Goal: Share content: Contribute content

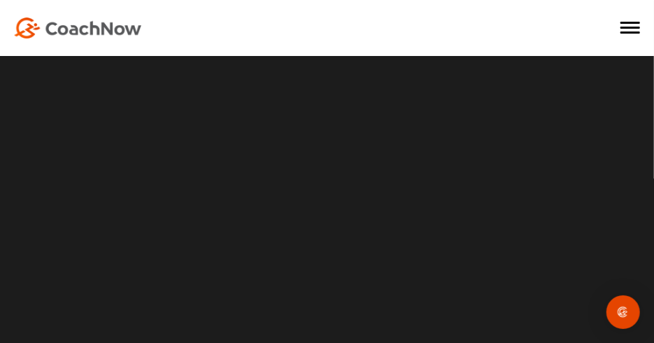
click at [630, 30] on div at bounding box center [630, 28] width 20 height 14
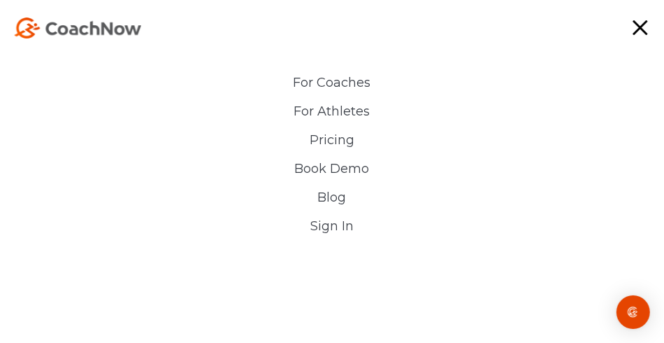
click at [329, 229] on link "Sign In" at bounding box center [332, 226] width 322 height 15
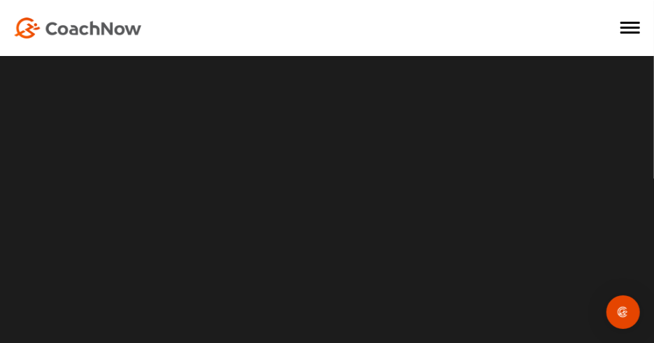
click at [629, 27] on span at bounding box center [630, 28] width 20 height 2
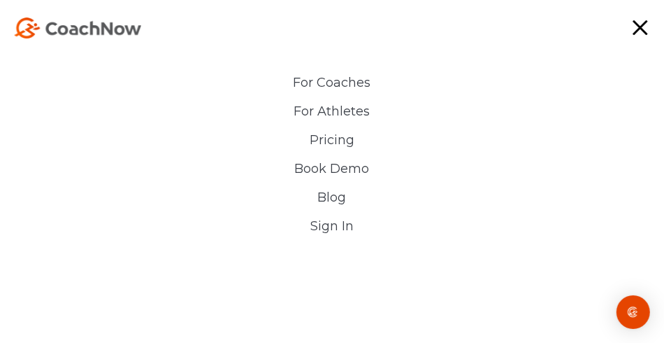
click at [340, 224] on link "Sign In" at bounding box center [332, 226] width 322 height 15
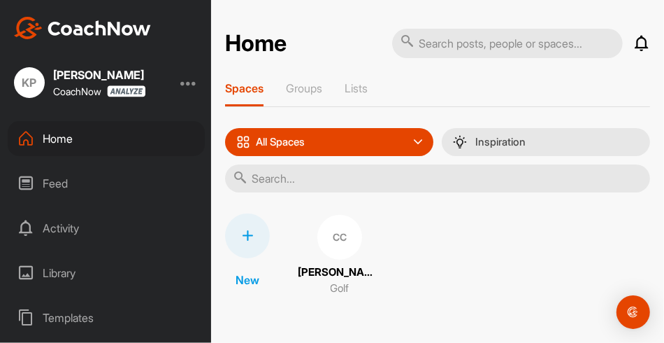
click at [68, 229] on div "Activity" at bounding box center [106, 227] width 197 height 35
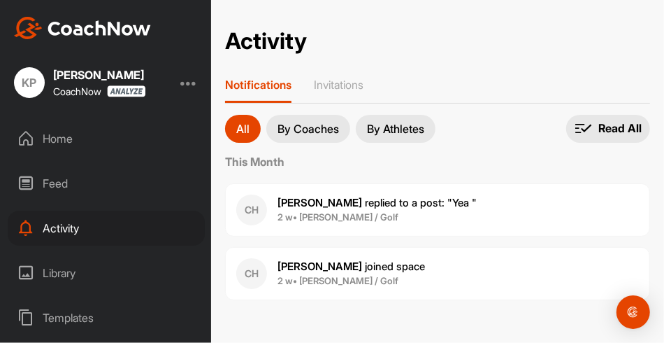
click at [59, 273] on div "Library" at bounding box center [106, 272] width 197 height 35
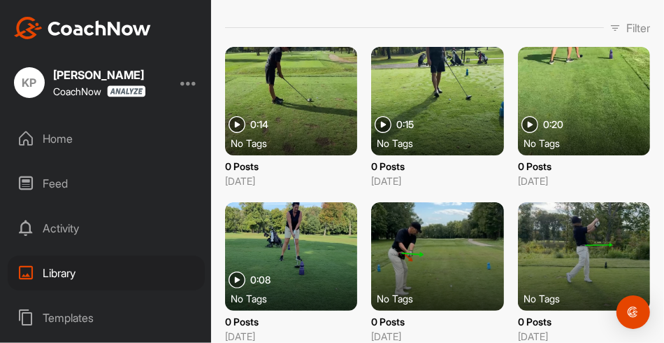
scroll to position [61, 0]
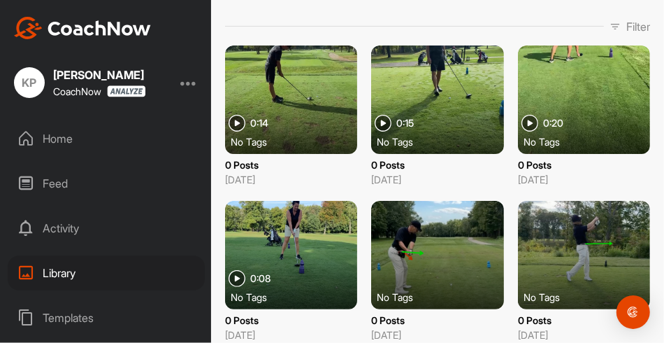
click at [295, 101] on div at bounding box center [291, 99] width 132 height 108
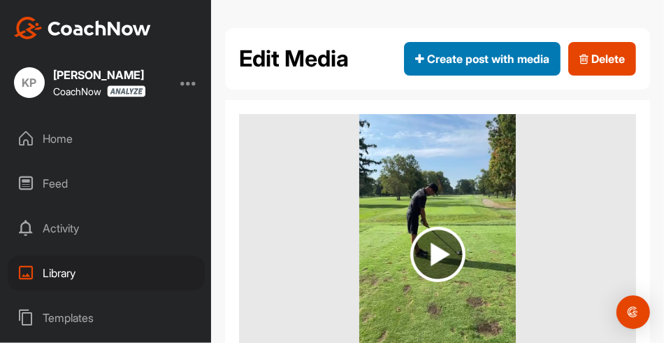
click at [452, 59] on span "Create post with media" at bounding box center [482, 58] width 134 height 17
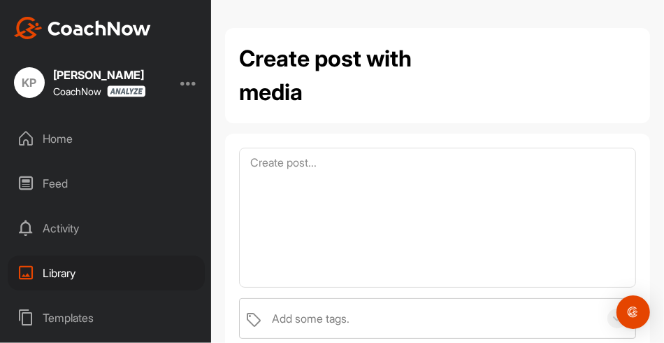
click at [53, 264] on div "Library" at bounding box center [106, 272] width 197 height 35
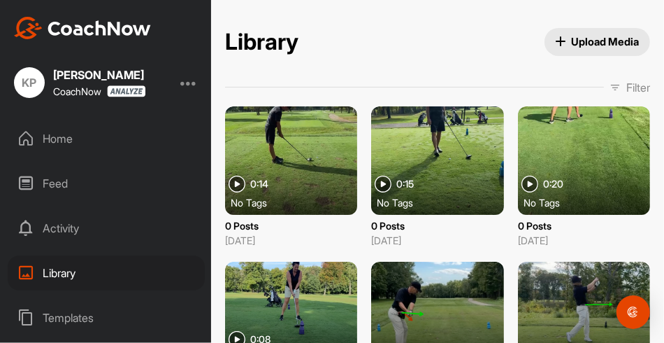
click at [287, 161] on div at bounding box center [291, 160] width 132 height 108
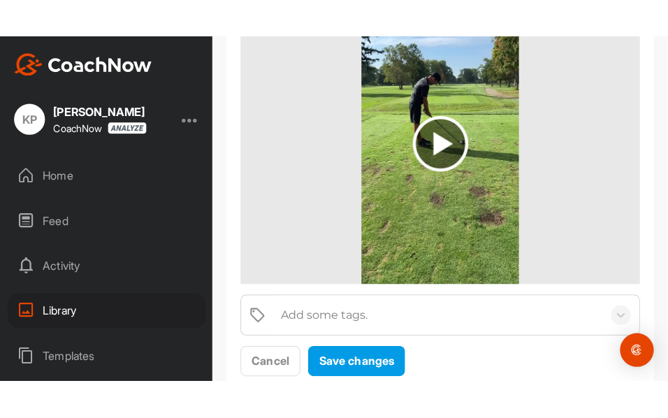
scroll to position [143, 0]
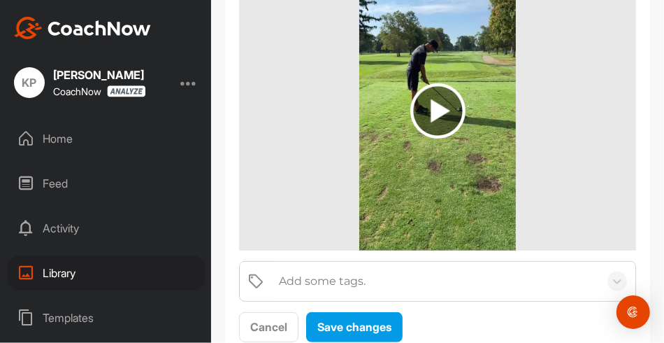
click at [435, 104] on img at bounding box center [437, 110] width 55 height 55
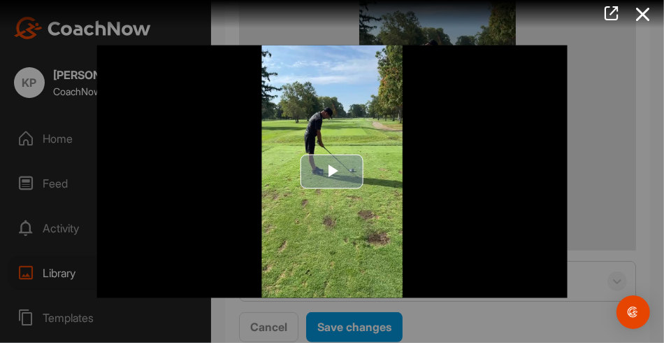
click at [332, 171] on span "Video Player" at bounding box center [332, 171] width 0 height 0
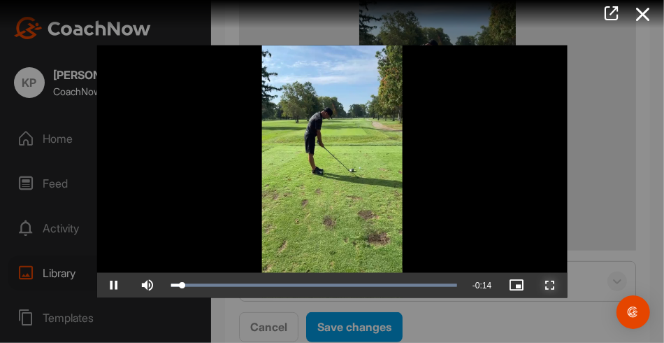
click at [548, 285] on span "Video Player" at bounding box center [550, 285] width 34 height 0
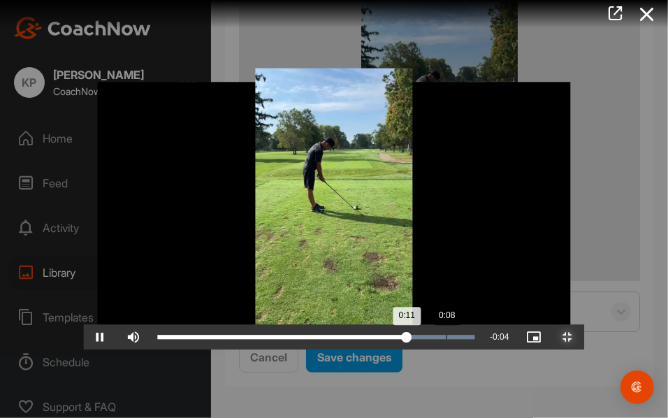
click at [363, 342] on div "Loaded : 100.00% 0:08 0:11" at bounding box center [316, 337] width 331 height 25
drag, startPoint x: 400, startPoint y: 403, endPoint x: 555, endPoint y: 405, distance: 155.2
click at [473, 340] on div "0:13" at bounding box center [315, 338] width 315 height 4
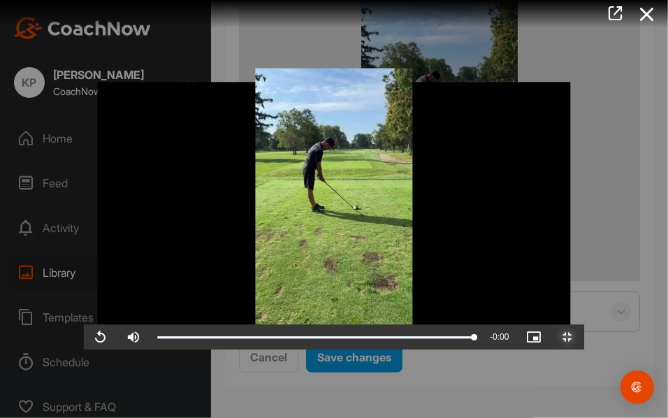
click at [585, 338] on span "Video Player" at bounding box center [569, 338] width 34 height 0
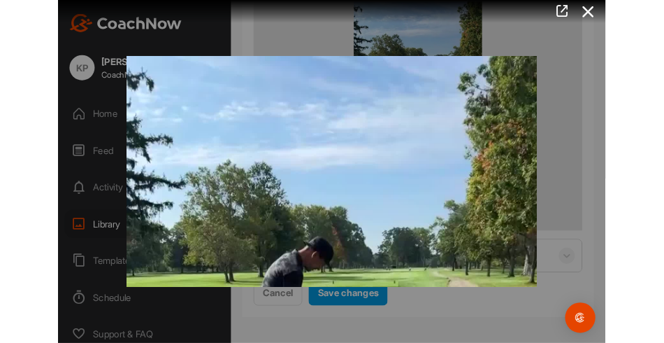
scroll to position [143, 0]
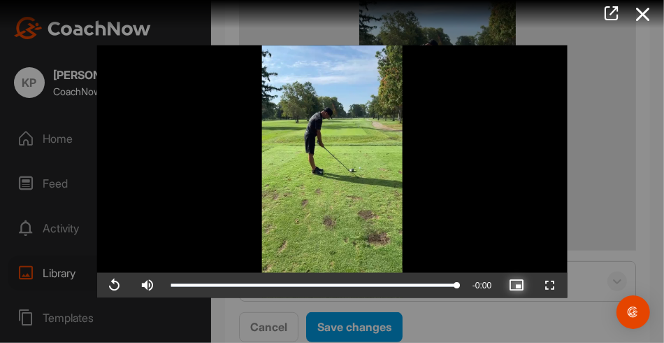
click at [521, 285] on span "Video Player" at bounding box center [517, 285] width 34 height 0
click at [111, 285] on span "Video Player" at bounding box center [114, 285] width 34 height 0
click at [642, 13] on icon at bounding box center [643, 14] width 32 height 26
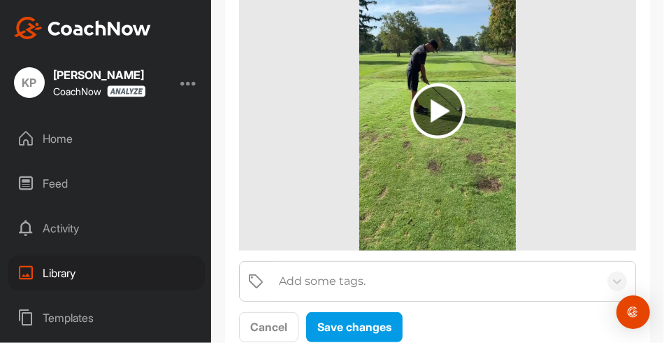
scroll to position [188, 0]
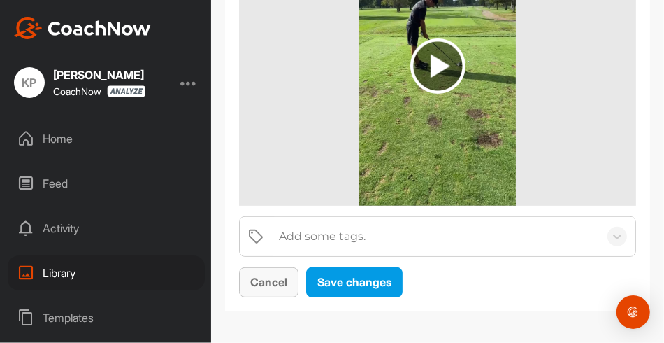
click at [283, 275] on span "Cancel" at bounding box center [268, 282] width 37 height 14
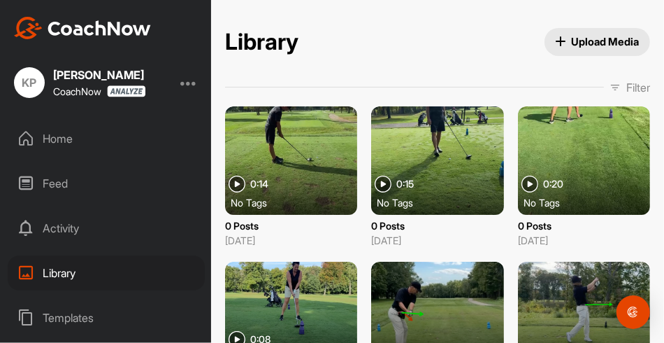
click at [565, 38] on span "Upload Media" at bounding box center [598, 41] width 84 height 15
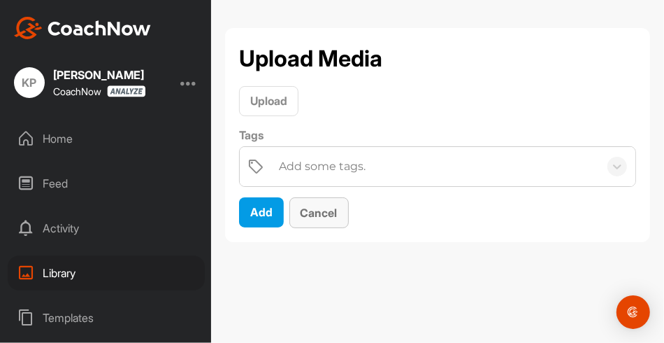
click at [331, 208] on span "Cancel" at bounding box center [319, 213] width 37 height 14
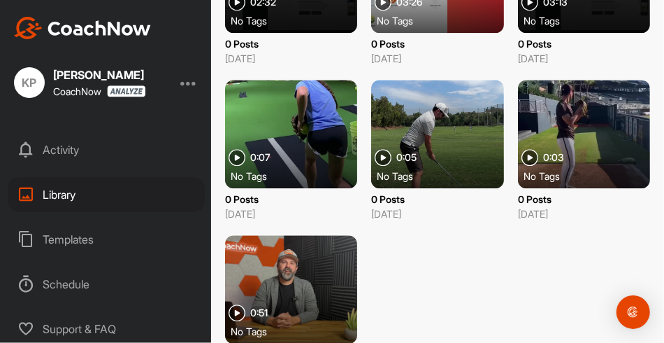
scroll to position [1727, 0]
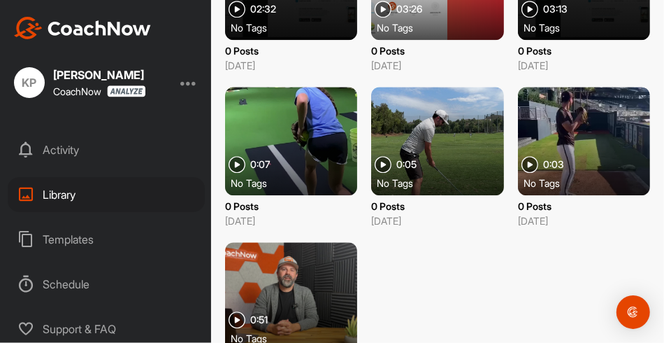
click at [408, 164] on span "0:05" at bounding box center [406, 164] width 20 height 10
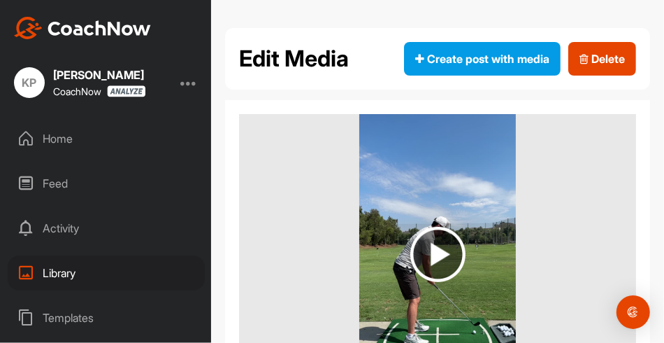
click at [437, 254] on img at bounding box center [437, 254] width 55 height 55
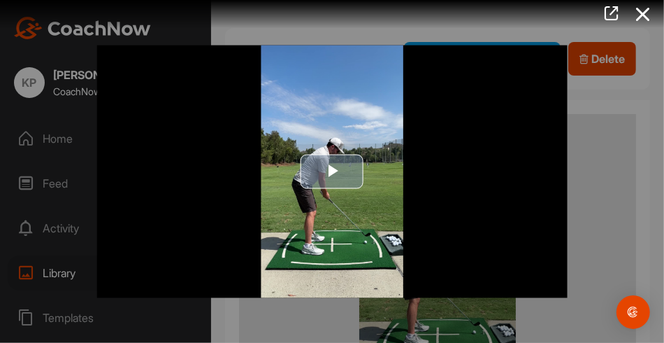
click at [332, 171] on span "Video Player" at bounding box center [332, 171] width 0 height 0
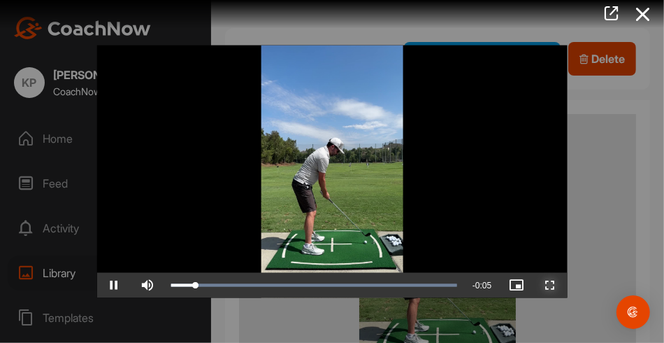
click at [548, 285] on span "Video Player" at bounding box center [550, 285] width 34 height 0
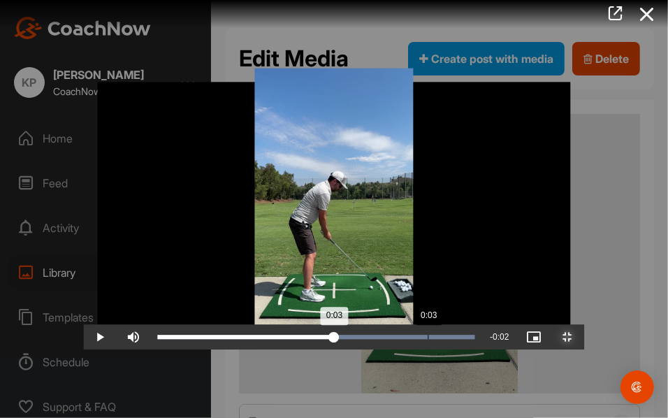
drag, startPoint x: 556, startPoint y: 405, endPoint x: 344, endPoint y: 398, distance: 212.0
click at [344, 342] on div "Loaded : 100.00% 0:03 0:03" at bounding box center [316, 337] width 331 height 25
drag, startPoint x: 340, startPoint y: 404, endPoint x: 326, endPoint y: 408, distance: 15.1
click at [326, 342] on div "Loaded : 100.00% 0:02 0:02" at bounding box center [316, 337] width 331 height 25
drag, startPoint x: 326, startPoint y: 408, endPoint x: 340, endPoint y: 409, distance: 14.1
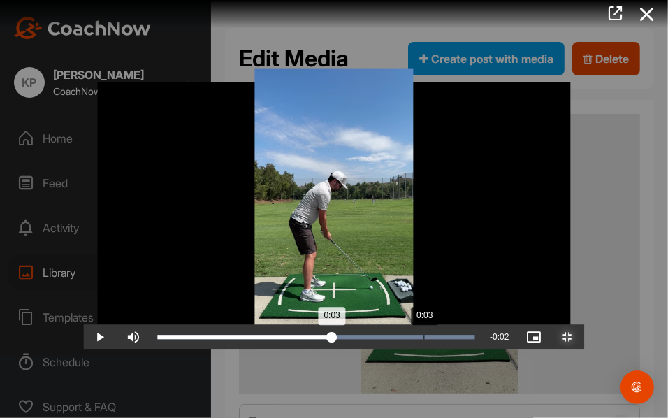
click at [332, 340] on div "0:03" at bounding box center [245, 338] width 174 height 4
click at [336, 340] on div "0:03" at bounding box center [247, 338] width 178 height 4
click at [356, 340] on div "Loaded : 100.00% 0:03 0:03" at bounding box center [316, 338] width 317 height 4
click at [343, 340] on div "0:03" at bounding box center [250, 338] width 185 height 4
click at [371, 340] on div "Loaded : 100.00% 0:03 0:03" at bounding box center [316, 338] width 317 height 4
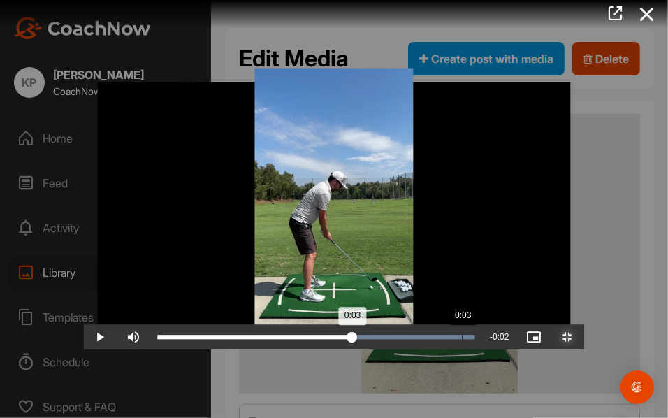
click at [380, 340] on div "Loaded : 100.00% 0:03 0:03" at bounding box center [316, 338] width 317 height 4
click at [358, 340] on div "0:03" at bounding box center [258, 338] width 200 height 4
click at [391, 340] on div "Loaded : 100.00% 0:03 0:03" at bounding box center [316, 338] width 317 height 4
click at [366, 340] on div "0:03" at bounding box center [262, 338] width 208 height 4
click at [402, 340] on div "Loaded : 100.00% 0:03 0:03" at bounding box center [316, 338] width 317 height 4
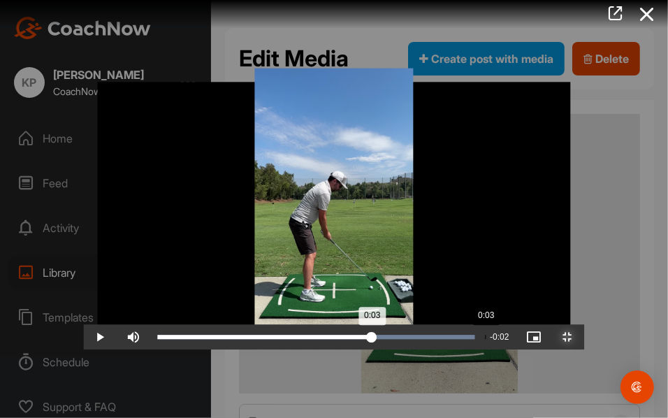
click at [373, 340] on div "0:03" at bounding box center [265, 338] width 215 height 4
click at [415, 342] on div "Loaded : 100.00% 0:03 0:03" at bounding box center [316, 337] width 331 height 25
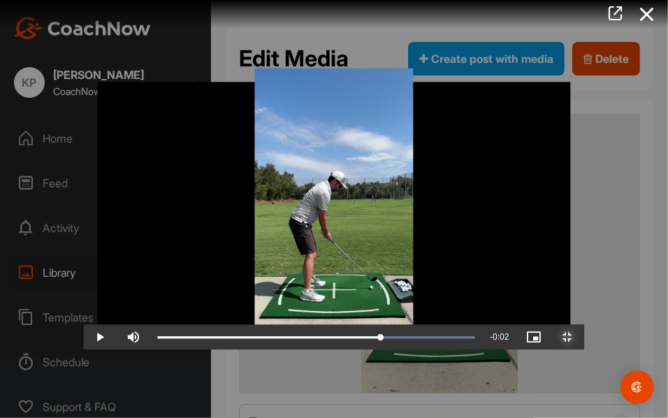
click at [585, 338] on span "Video Player" at bounding box center [569, 338] width 34 height 0
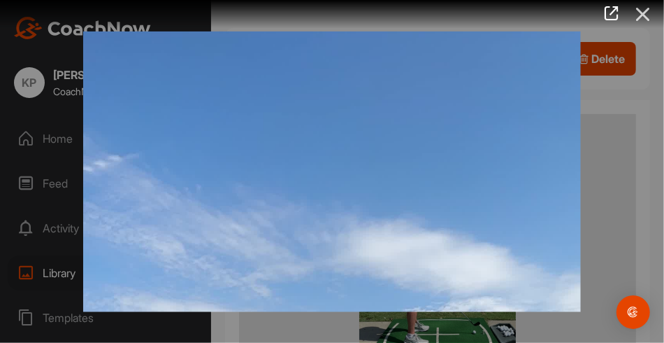
click at [639, 6] on icon at bounding box center [643, 14] width 32 height 26
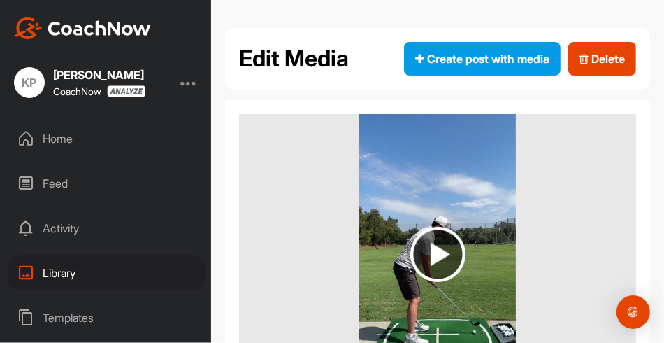
click at [57, 275] on div "Library" at bounding box center [106, 272] width 197 height 35
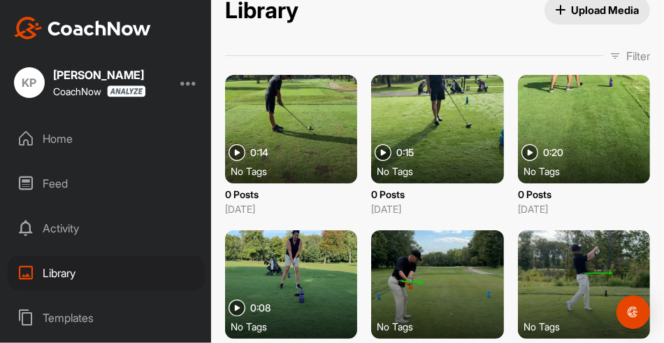
scroll to position [15, 0]
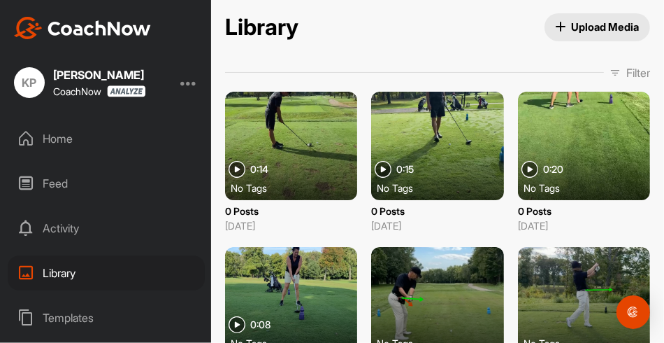
click at [570, 22] on span "Upload Media" at bounding box center [598, 27] width 84 height 15
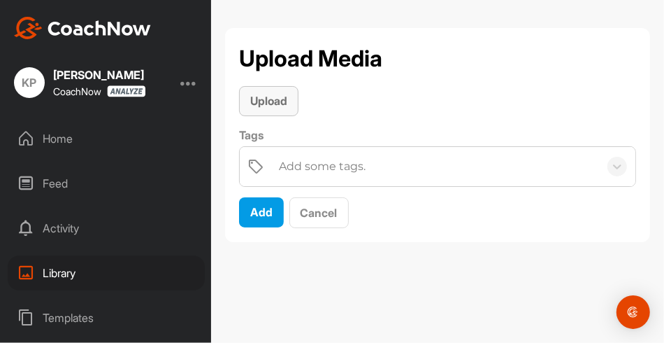
click at [280, 99] on span "Upload" at bounding box center [268, 101] width 37 height 14
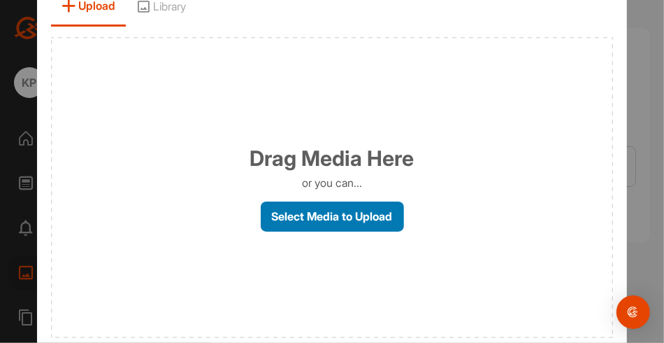
click at [338, 215] on label "Select Media to Upload" at bounding box center [332, 216] width 143 height 30
click at [0, 0] on input "Select Media to Upload" at bounding box center [0, 0] width 0 height 0
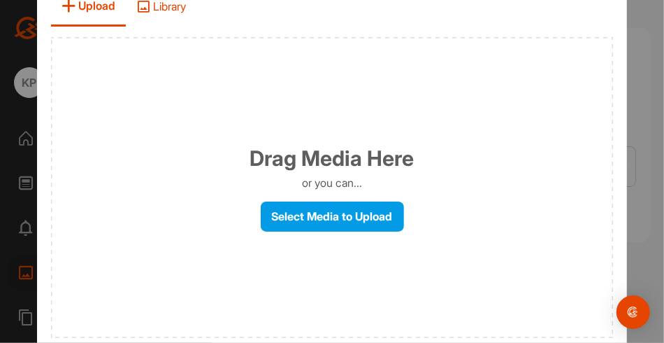
click at [166, 9] on span "Library" at bounding box center [161, 7] width 71 height 40
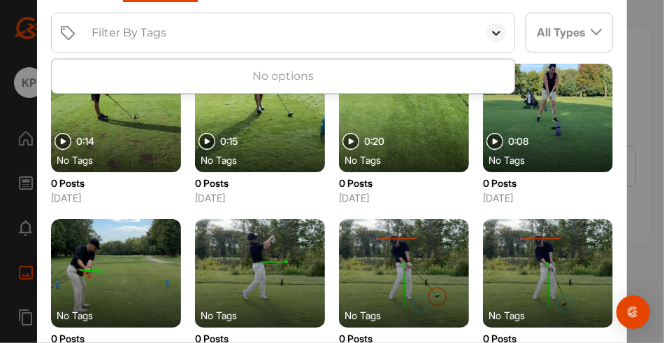
click at [489, 32] on icon at bounding box center [496, 33] width 14 height 14
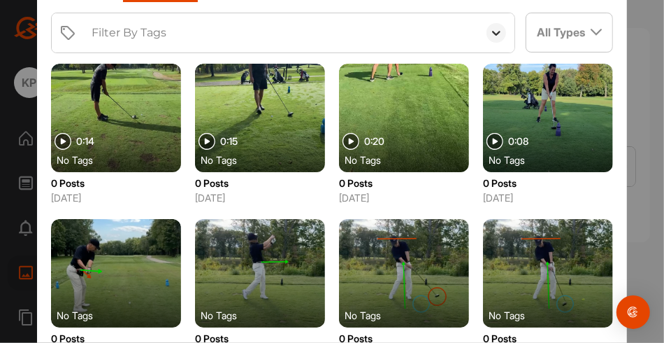
click at [489, 32] on icon at bounding box center [496, 33] width 14 height 14
click at [569, 28] on div "All Types" at bounding box center [569, 32] width 86 height 38
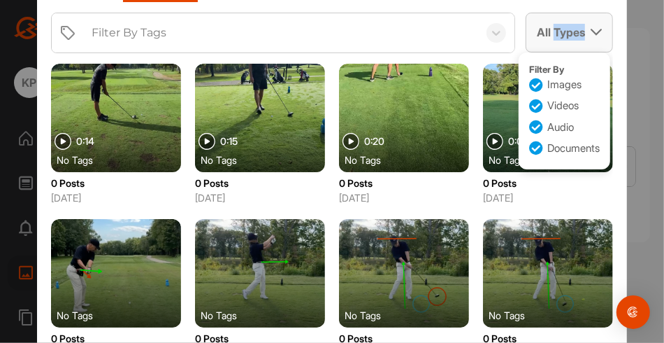
click at [569, 28] on div "All Types" at bounding box center [569, 32] width 86 height 38
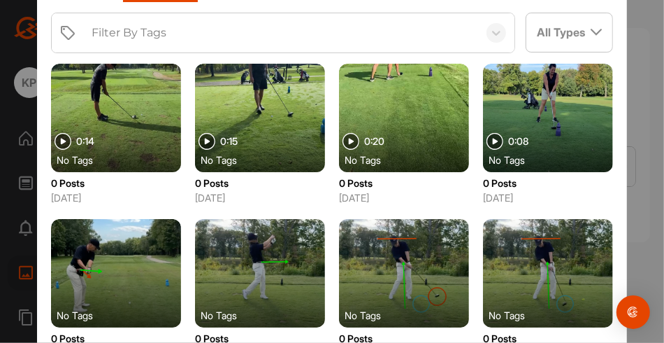
drag, startPoint x: 569, startPoint y: 28, endPoint x: 628, endPoint y: 17, distance: 59.8
click at [628, 17] on div at bounding box center [332, 171] width 664 height 343
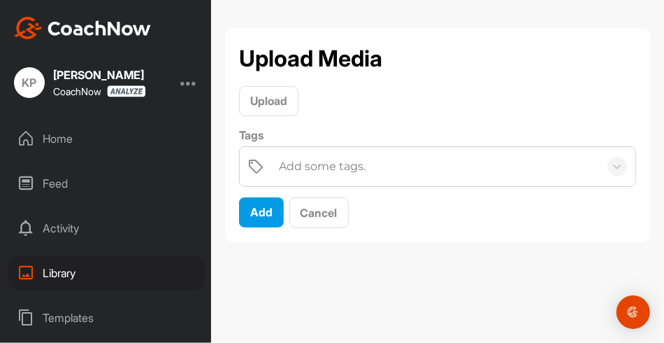
click at [50, 180] on div "Feed" at bounding box center [106, 183] width 197 height 35
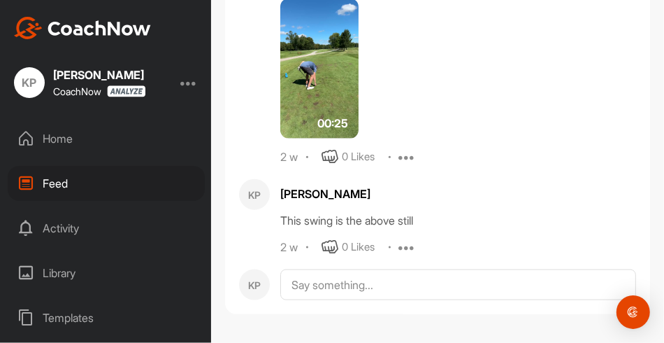
scroll to position [81, 0]
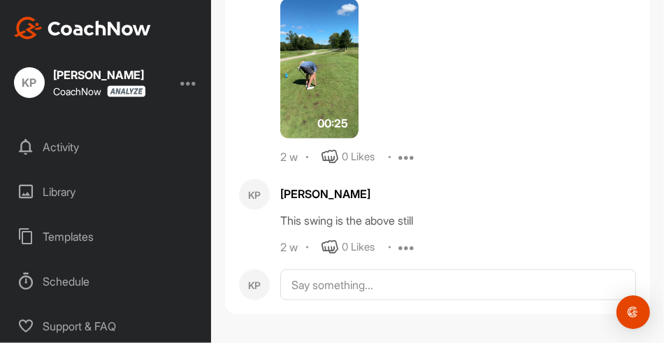
click at [67, 239] on div "Templates" at bounding box center [106, 236] width 197 height 35
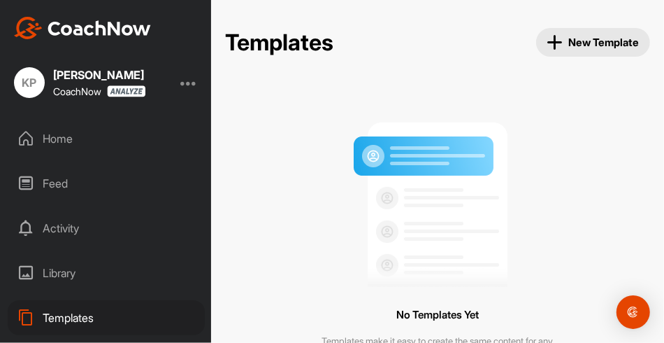
click at [568, 42] on span "New Template" at bounding box center [593, 42] width 92 height 16
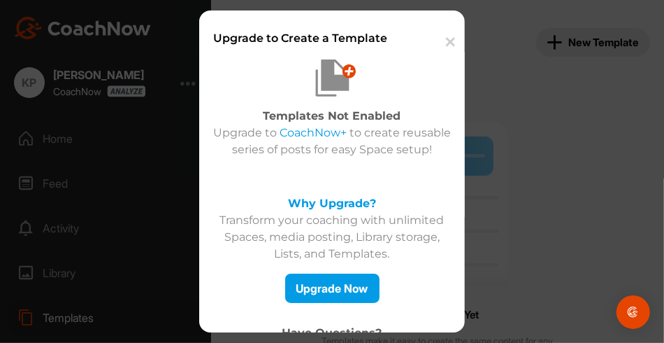
scroll to position [12, 0]
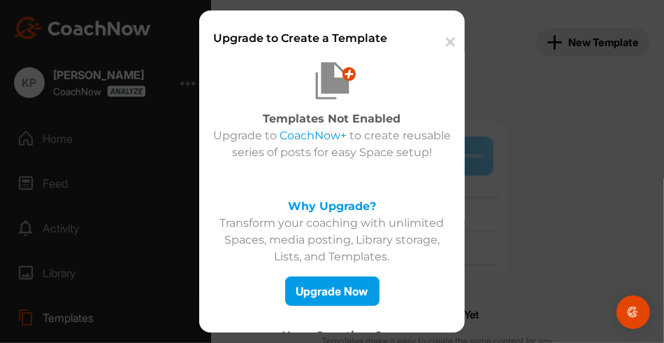
click at [450, 40] on button "✕" at bounding box center [448, 42] width 31 height 43
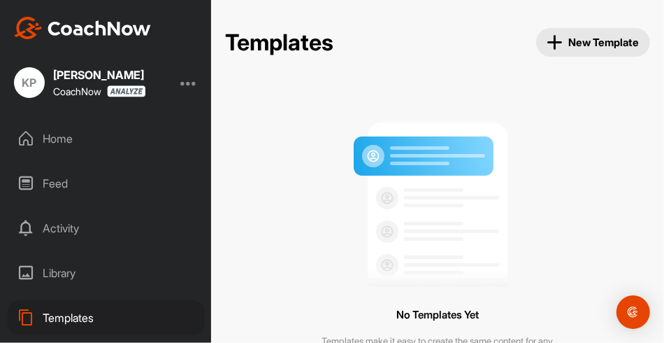
click at [193, 84] on div at bounding box center [188, 82] width 17 height 17
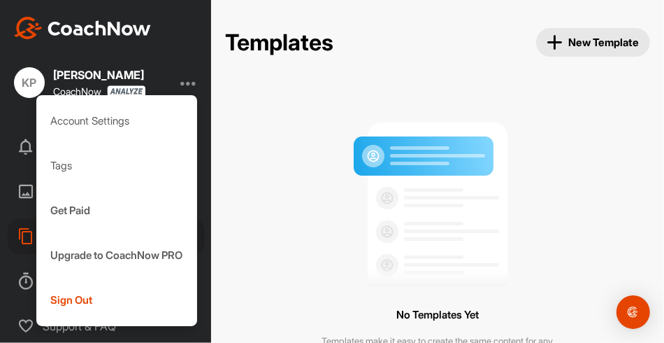
scroll to position [0, 0]
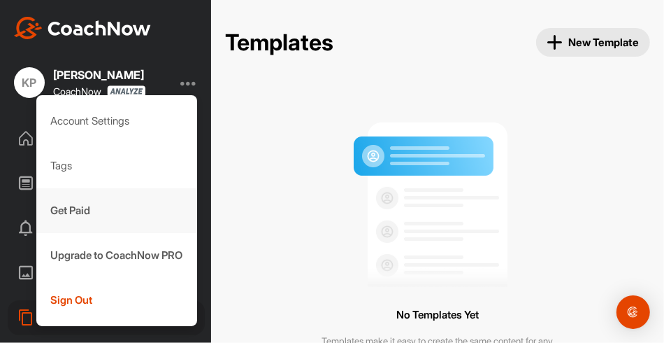
click at [71, 205] on div "Get Paid" at bounding box center [116, 210] width 161 height 45
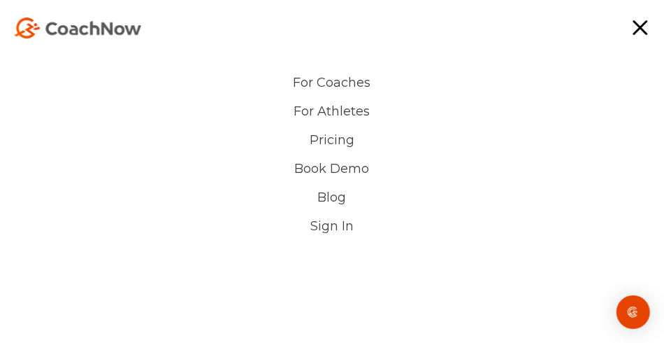
click at [326, 227] on link "Sign In" at bounding box center [332, 226] width 322 height 15
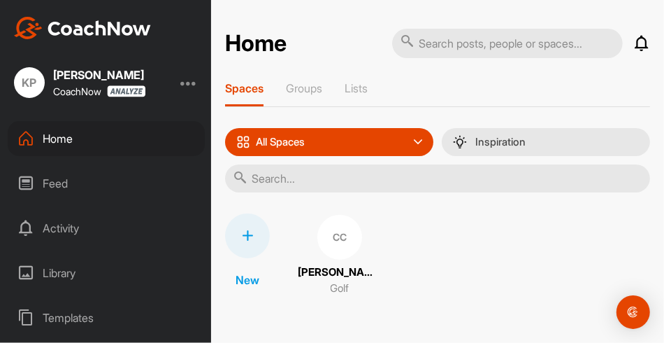
click at [55, 270] on div "Library" at bounding box center [106, 272] width 197 height 35
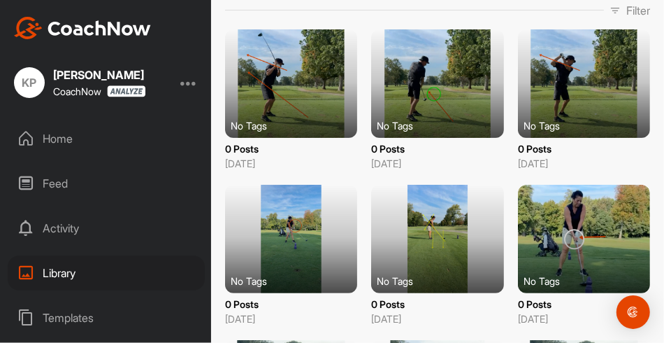
scroll to position [65, 0]
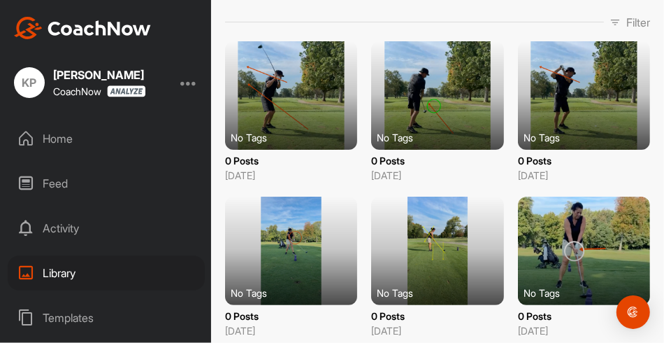
click at [296, 87] on div at bounding box center [291, 95] width 132 height 108
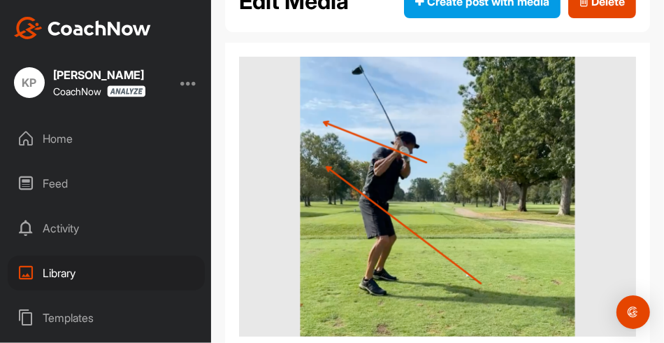
scroll to position [51, 0]
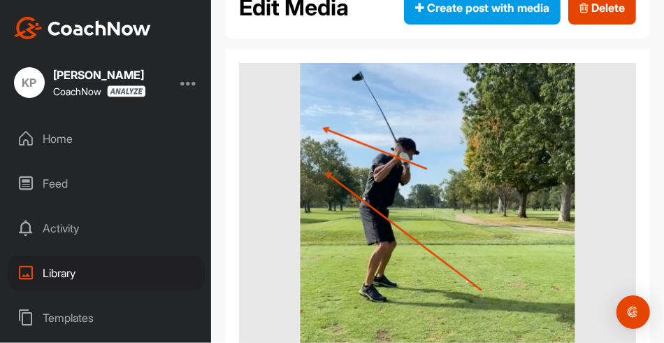
click at [78, 272] on div "Library" at bounding box center [106, 272] width 197 height 35
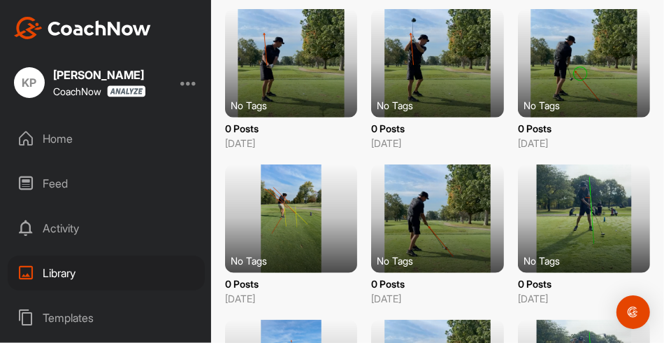
scroll to position [716, 0]
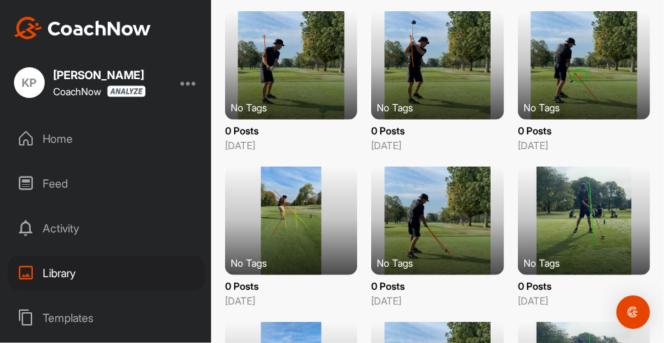
click at [577, 188] on div at bounding box center [584, 220] width 132 height 108
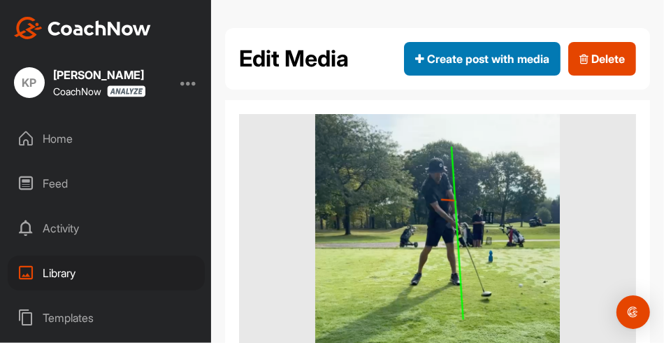
click at [466, 57] on span "Create post with media" at bounding box center [482, 58] width 134 height 17
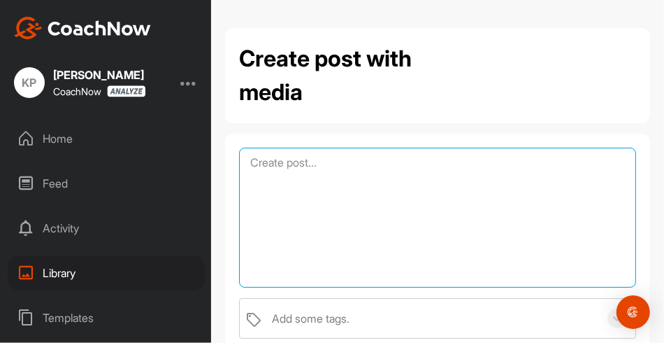
click at [280, 170] on textarea at bounding box center [437, 218] width 397 height 140
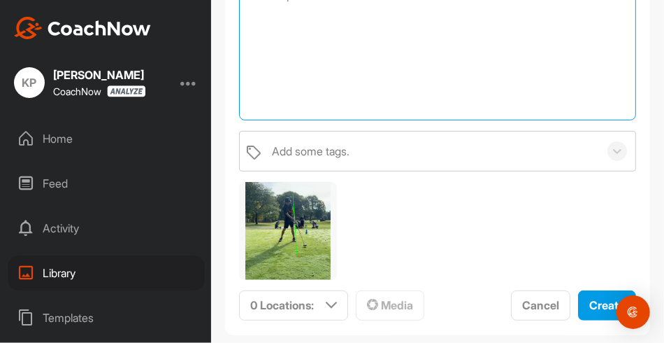
scroll to position [191, 0]
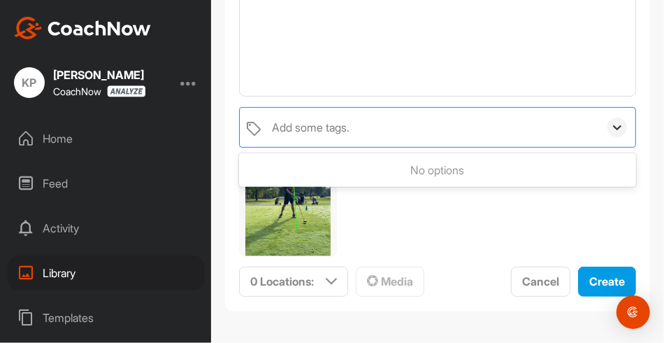
click at [610, 126] on icon at bounding box center [617, 127] width 14 height 14
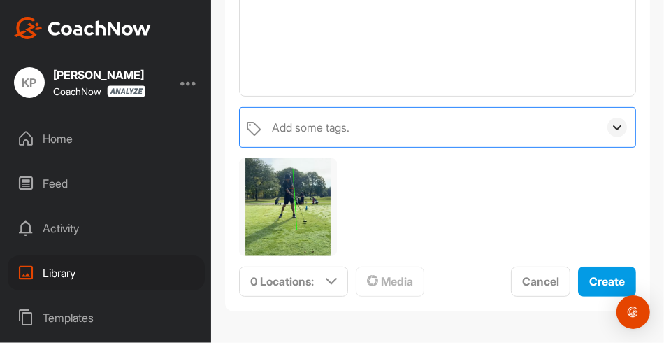
click at [610, 126] on icon at bounding box center [617, 127] width 14 height 14
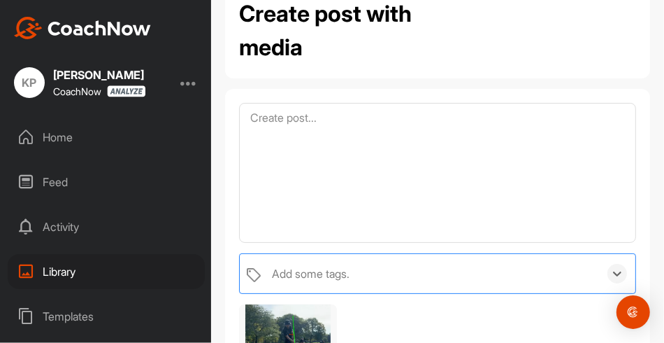
scroll to position [0, 0]
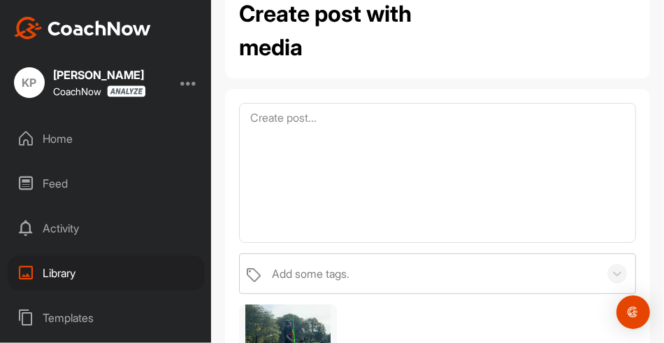
click at [67, 134] on div "Home" at bounding box center [106, 138] width 197 height 35
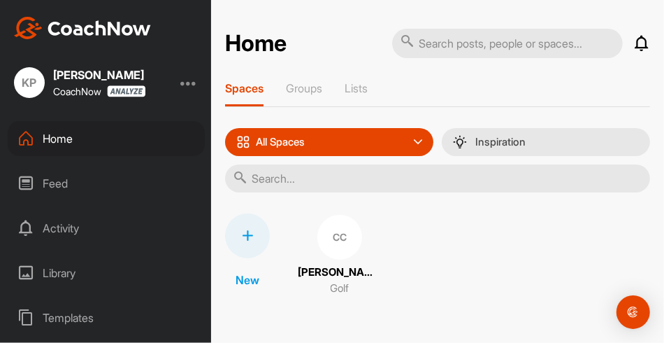
click at [414, 141] on icon at bounding box center [418, 142] width 8 height 8
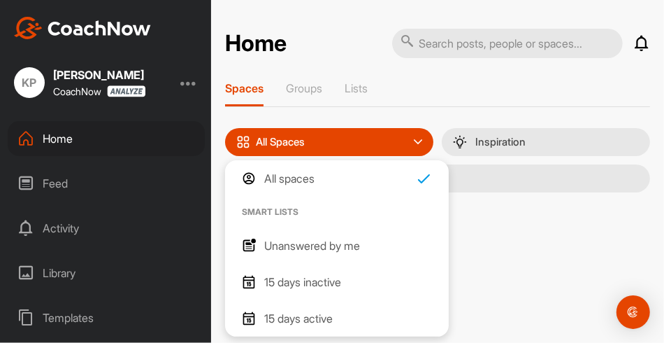
click at [414, 141] on icon at bounding box center [418, 142] width 8 height 8
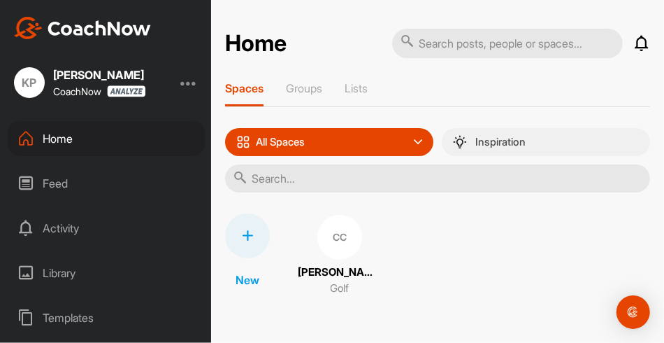
click at [510, 141] on p "Inspiration" at bounding box center [500, 141] width 50 height 11
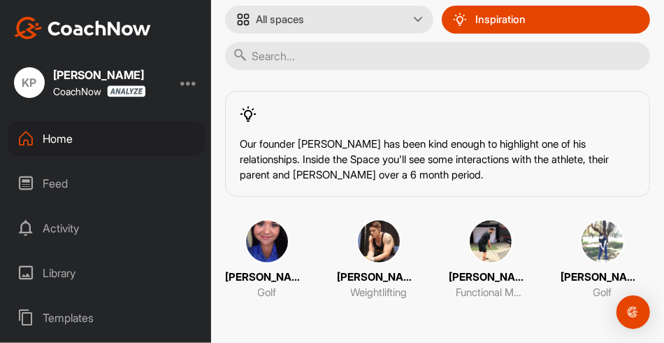
scroll to position [127, 0]
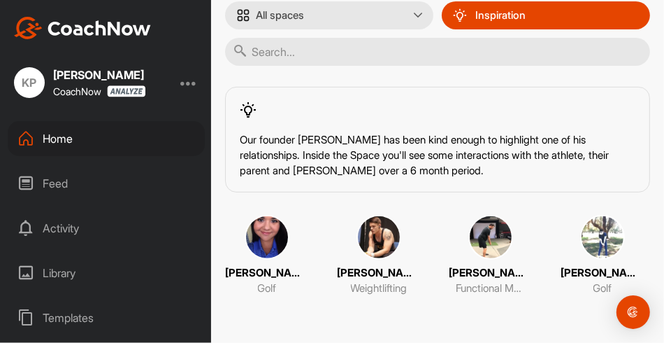
click at [248, 235] on img at bounding box center [267, 237] width 45 height 45
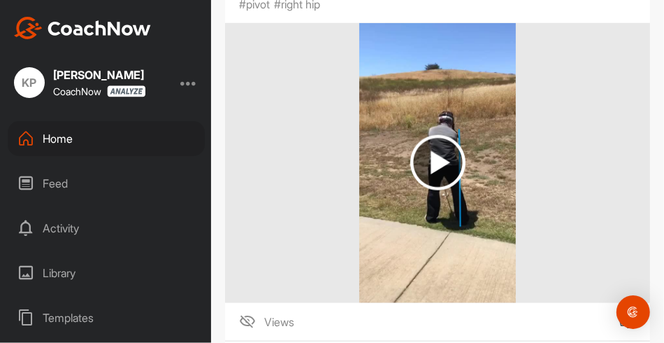
scroll to position [670, 0]
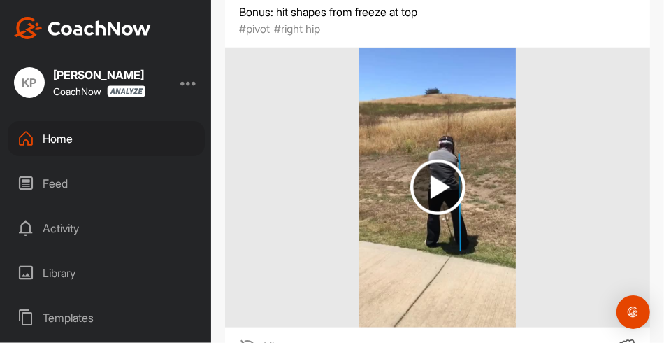
click at [430, 196] on img at bounding box center [437, 186] width 55 height 55
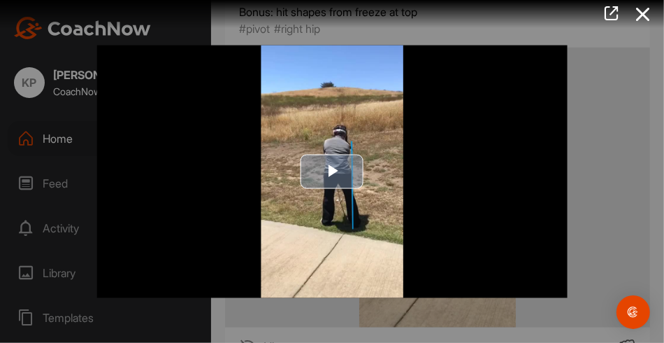
click at [332, 171] on span "Video Player" at bounding box center [332, 171] width 0 height 0
